Goal: Navigation & Orientation: Find specific page/section

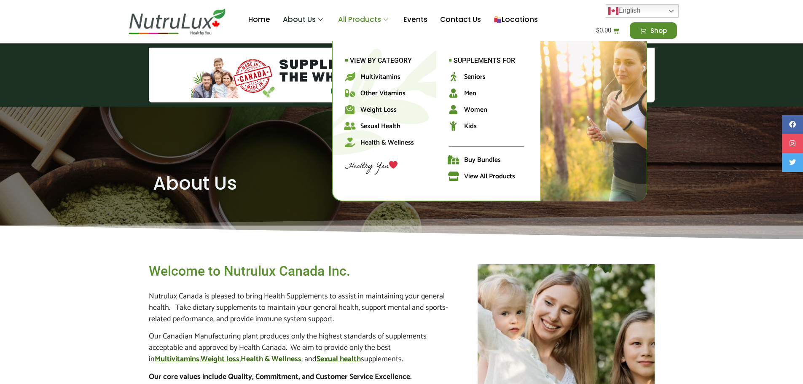
click at [370, 17] on link "All Products" at bounding box center [364, 20] width 65 height 34
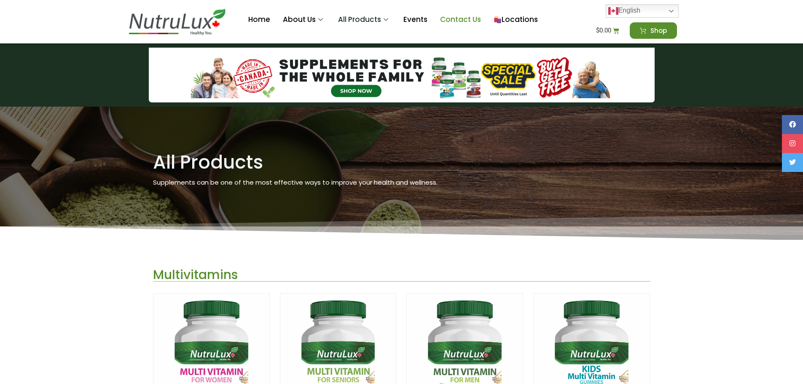
click at [469, 19] on link "Contact Us" at bounding box center [460, 20] width 54 height 34
